Goal: Check status: Check status

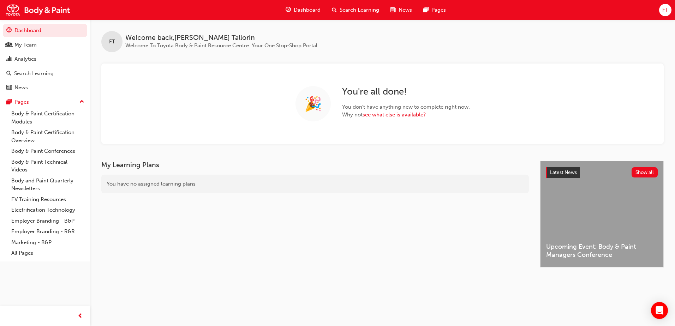
click at [207, 54] on div "FT Welcome back , [PERSON_NAME] Welcome To Toyota Body & Paint Resource Centre.…" at bounding box center [382, 82] width 585 height 124
click at [31, 56] on div "Analytics" at bounding box center [25, 59] width 22 height 8
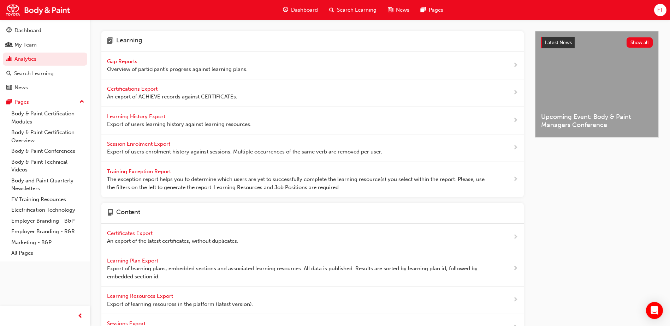
click at [117, 61] on span "Gap Reports" at bounding box center [123, 61] width 32 height 6
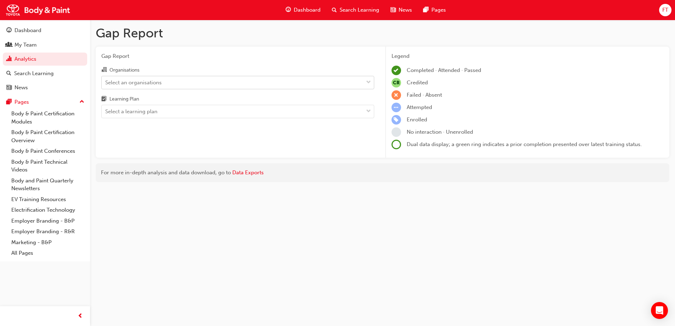
click at [183, 84] on div "Select an organisations" at bounding box center [233, 82] width 262 height 12
click at [106, 84] on input "Organisations Select an organisations" at bounding box center [105, 82] width 1 height 6
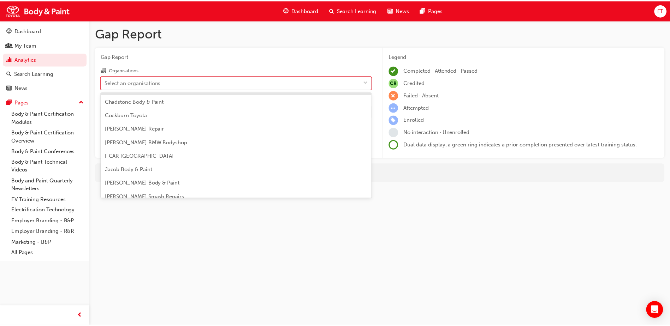
scroll to position [71, 0]
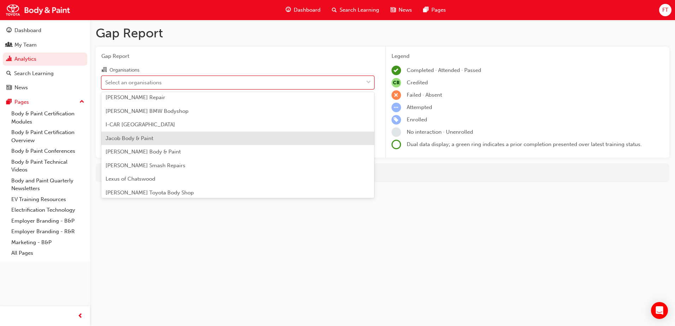
click at [153, 138] on span "Jacob Body & Paint" at bounding box center [130, 138] width 48 height 6
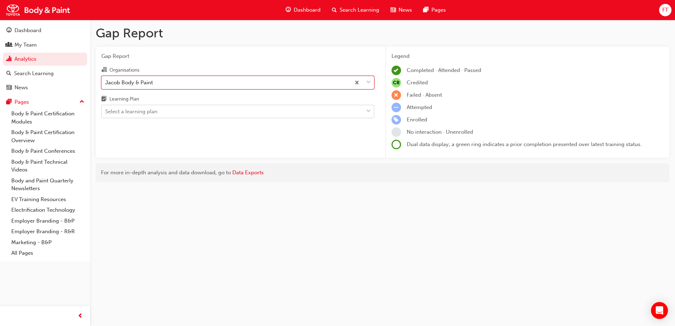
click at [205, 113] on div "Select a learning plan" at bounding box center [233, 112] width 262 height 12
click at [106, 113] on input "Learning Plan Select a learning plan" at bounding box center [105, 111] width 1 height 6
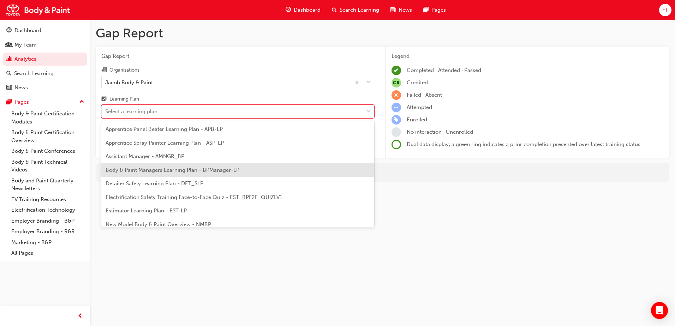
click at [183, 169] on span "Body & Paint Managers Learning Plan - BPManager-LP" at bounding box center [173, 170] width 134 height 6
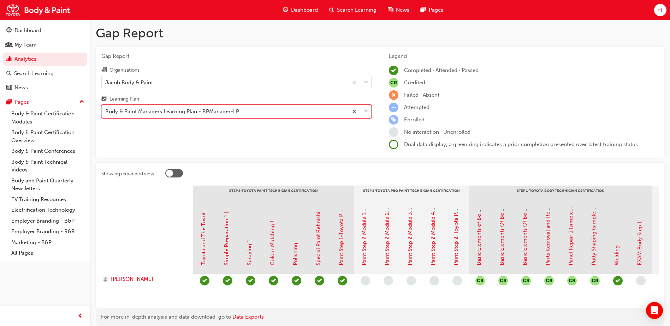
click at [197, 115] on div "Body & Paint Managers Learning Plan - BPManager-LP" at bounding box center [172, 112] width 134 height 8
click at [106, 114] on input "Learning Plan option Body & Paint Managers Learning Plan - BPManager-LP, select…" at bounding box center [105, 111] width 1 height 6
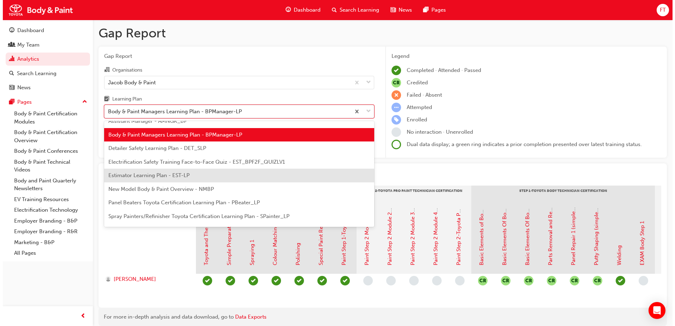
scroll to position [60, 0]
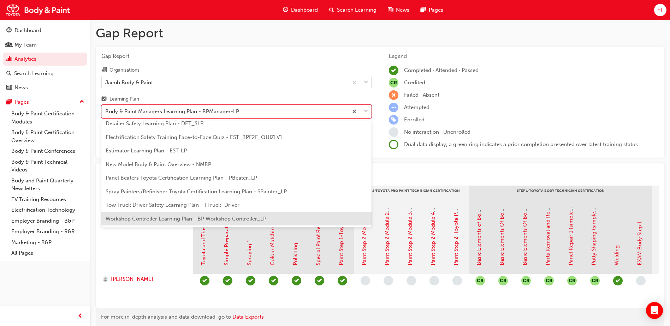
click at [171, 219] on span "Workshop Controller Learning Plan - BP Workshop Controller_LP" at bounding box center [186, 219] width 161 height 6
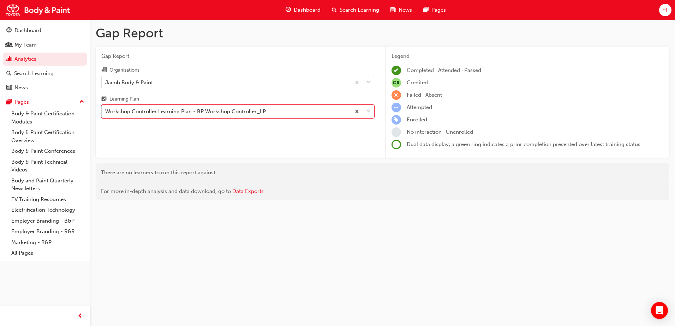
click at [282, 115] on div "Workshop Controller Learning Plan - BP Workshop Controller_LP" at bounding box center [226, 112] width 249 height 12
click at [106, 114] on input "Learning Plan option Workshop Controller Learning Plan - BP Workshop Controller…" at bounding box center [105, 111] width 1 height 6
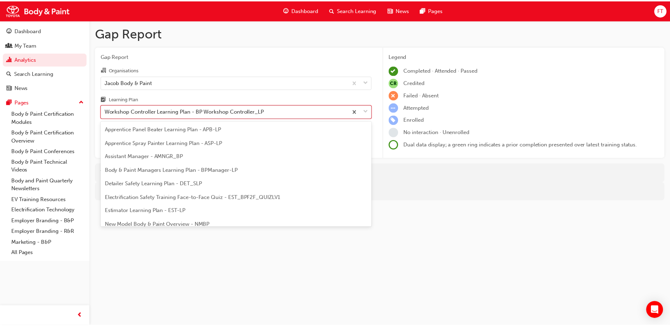
scroll to position [60, 0]
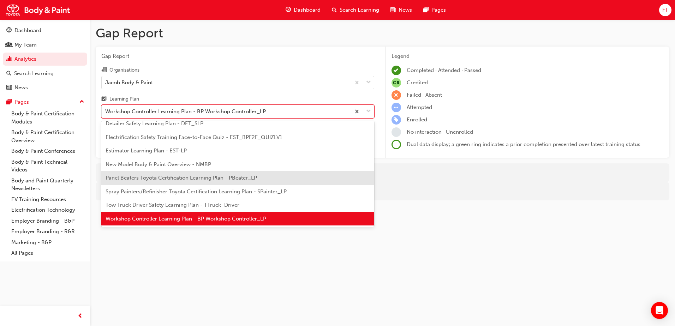
click at [158, 177] on span "Panel Beaters Toyota Certification Learning Plan - PBeater_LP" at bounding box center [181, 178] width 151 height 6
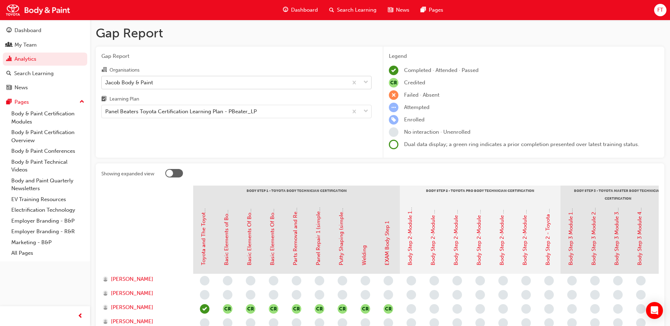
click at [190, 83] on div "Jacob Body & Paint" at bounding box center [225, 82] width 246 height 12
click at [106, 83] on input "Organisations Jacob Body & Paint" at bounding box center [105, 82] width 1 height 6
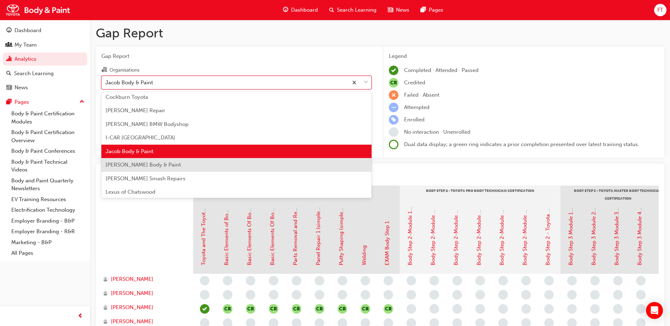
scroll to position [164, 0]
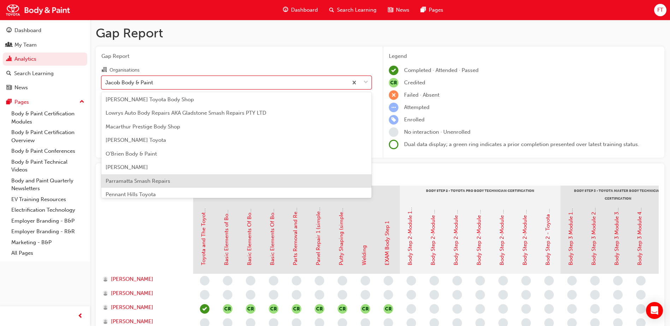
click at [136, 181] on span "Parramatta Smash Repairs" at bounding box center [138, 181] width 65 height 6
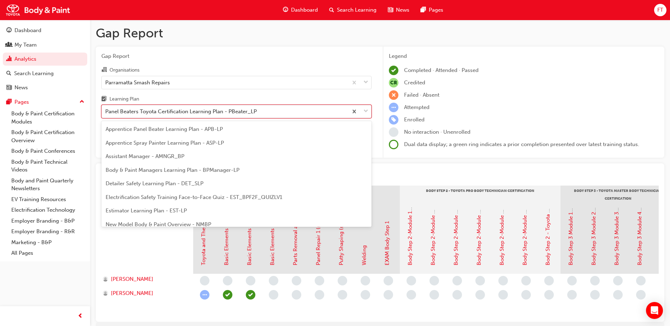
click at [229, 113] on div "Panel Beaters Toyota Certification Learning Plan - PBeater_LP" at bounding box center [180, 112] width 151 height 8
click at [106, 113] on input "Learning Plan option Panel Beaters Toyota Certification Learning Plan - PBeater…" at bounding box center [105, 111] width 1 height 6
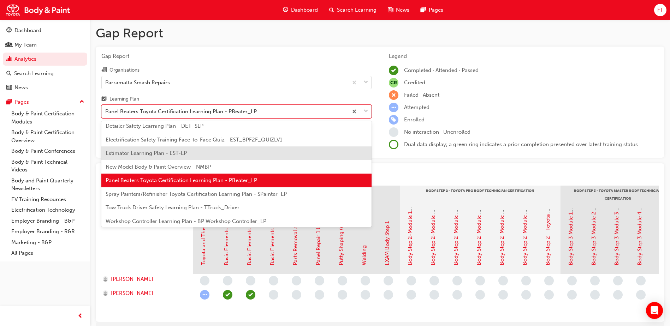
scroll to position [58, 0]
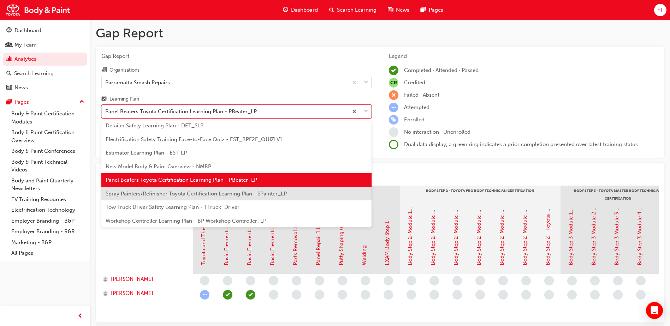
click at [145, 191] on span "Spray Painters/Refinisher Toyota Certification Learning Plan - SPainter_LP" at bounding box center [196, 194] width 181 height 6
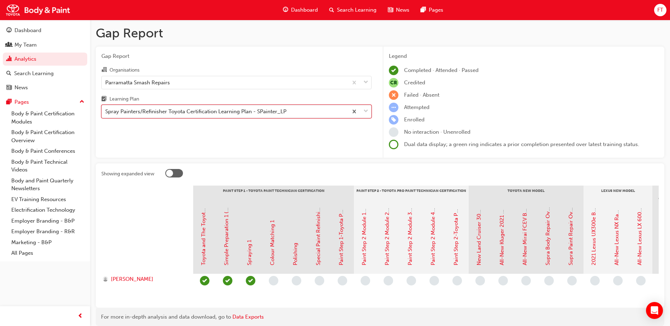
click at [311, 109] on div "Spray Painters/Refinisher Toyota Certification Learning Plan - SPainter_LP" at bounding box center [225, 112] width 246 height 12
click at [106, 109] on input "Learning Plan option Spray Painters/Refinisher Toyota Certification Learning Pl…" at bounding box center [105, 111] width 1 height 6
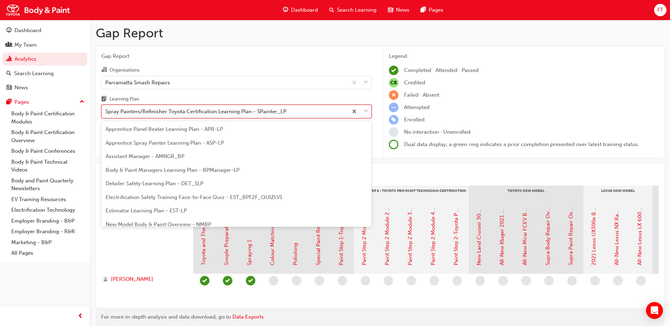
scroll to position [36, 0]
